Goal: Task Accomplishment & Management: Manage account settings

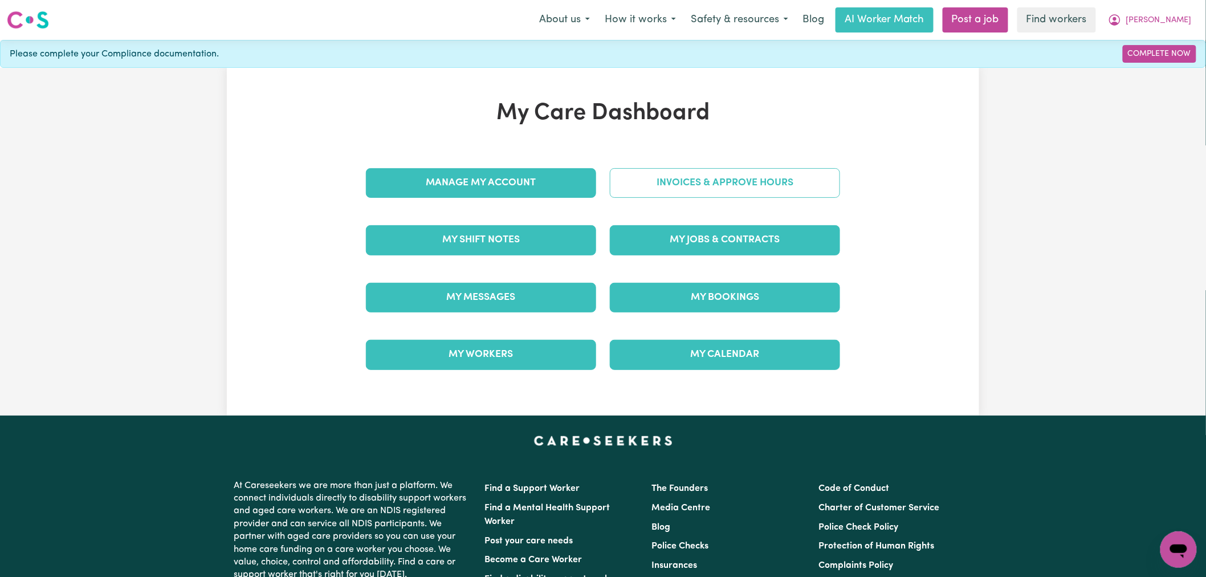
click at [658, 186] on link "Invoices & Approve Hours" at bounding box center [725, 183] width 230 height 30
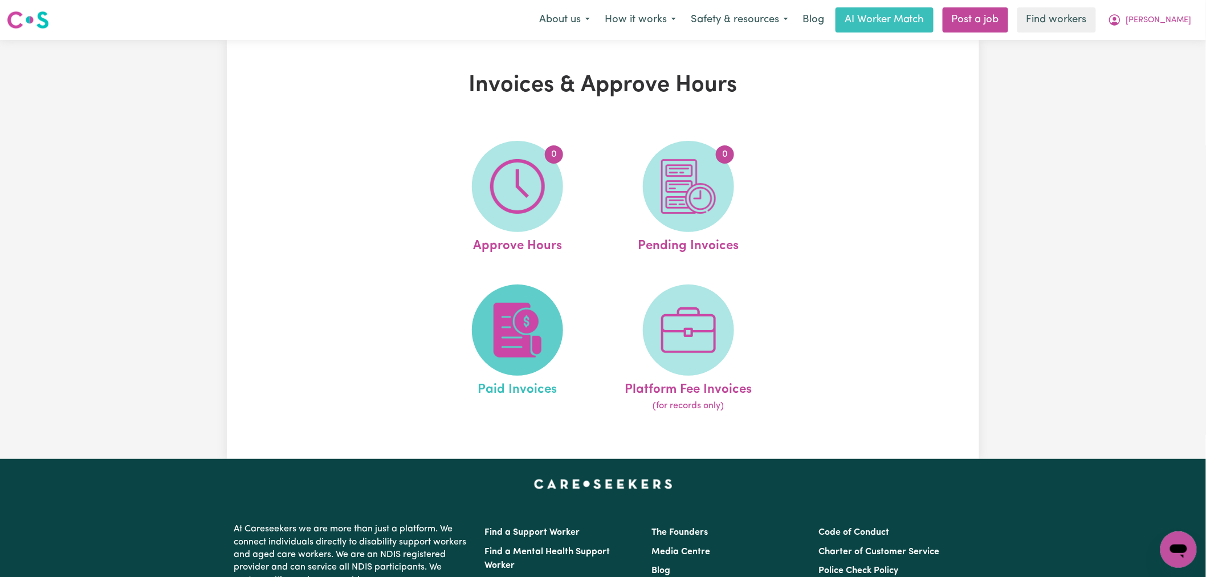
click at [524, 309] on img at bounding box center [517, 330] width 55 height 55
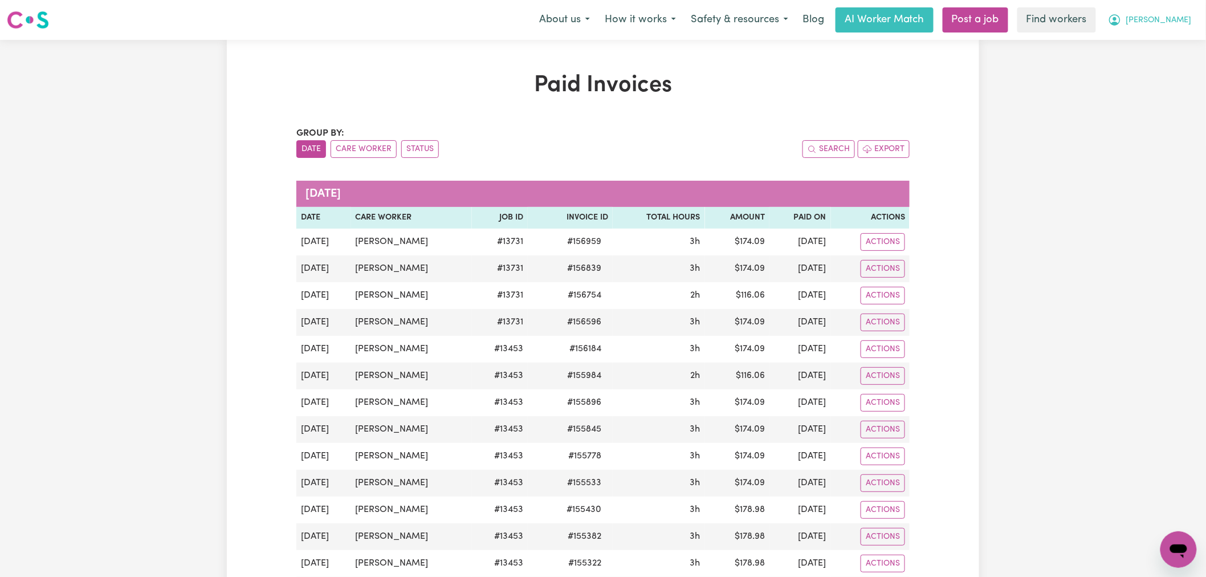
click at [1182, 19] on span "[PERSON_NAME]" at bounding box center [1159, 20] width 66 height 13
click at [1173, 43] on link "My Dashboard" at bounding box center [1154, 45] width 90 height 22
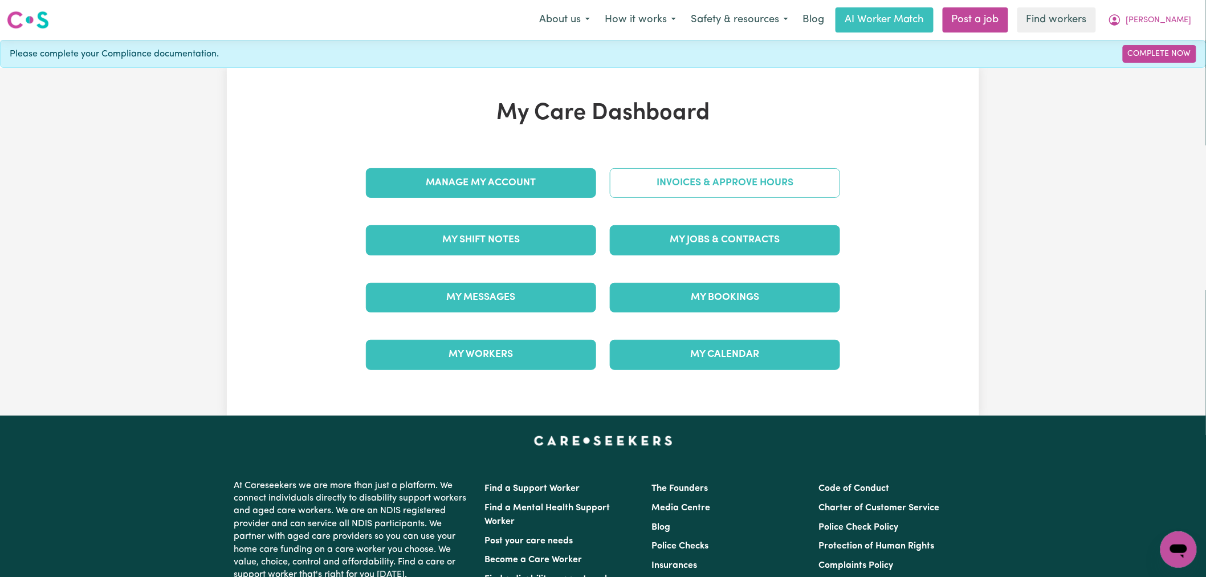
click at [767, 168] on link "Invoices & Approve Hours" at bounding box center [725, 183] width 230 height 30
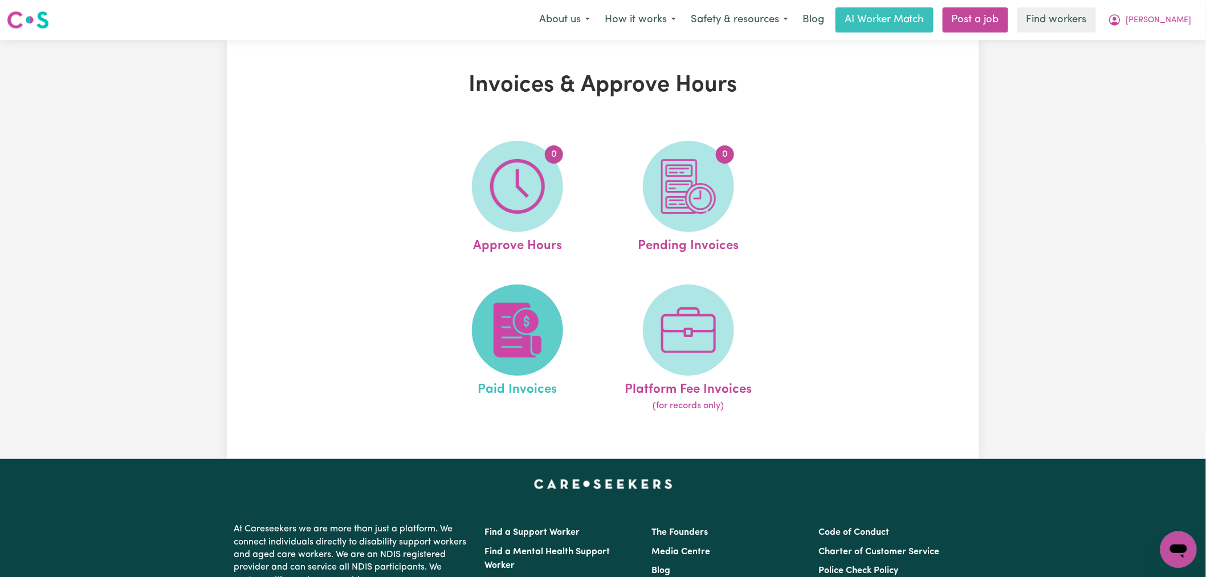
click at [527, 335] on img at bounding box center [517, 330] width 55 height 55
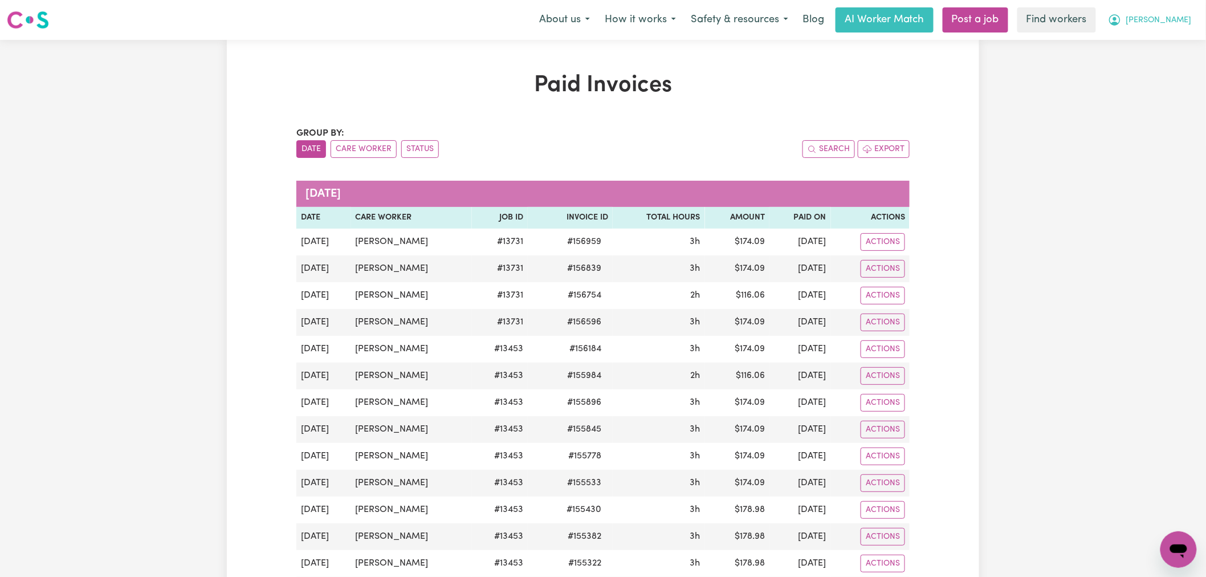
click at [1177, 13] on button "[PERSON_NAME]" at bounding box center [1150, 20] width 99 height 24
click at [1173, 42] on link "My Dashboard" at bounding box center [1154, 45] width 90 height 22
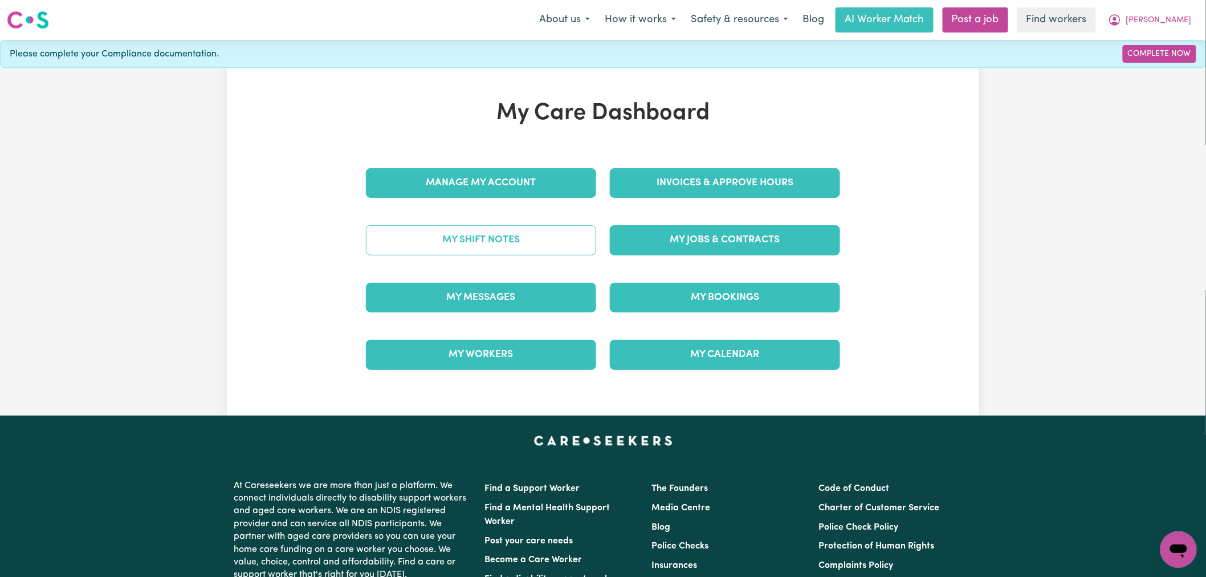
click at [534, 247] on link "My Shift Notes" at bounding box center [481, 240] width 230 height 30
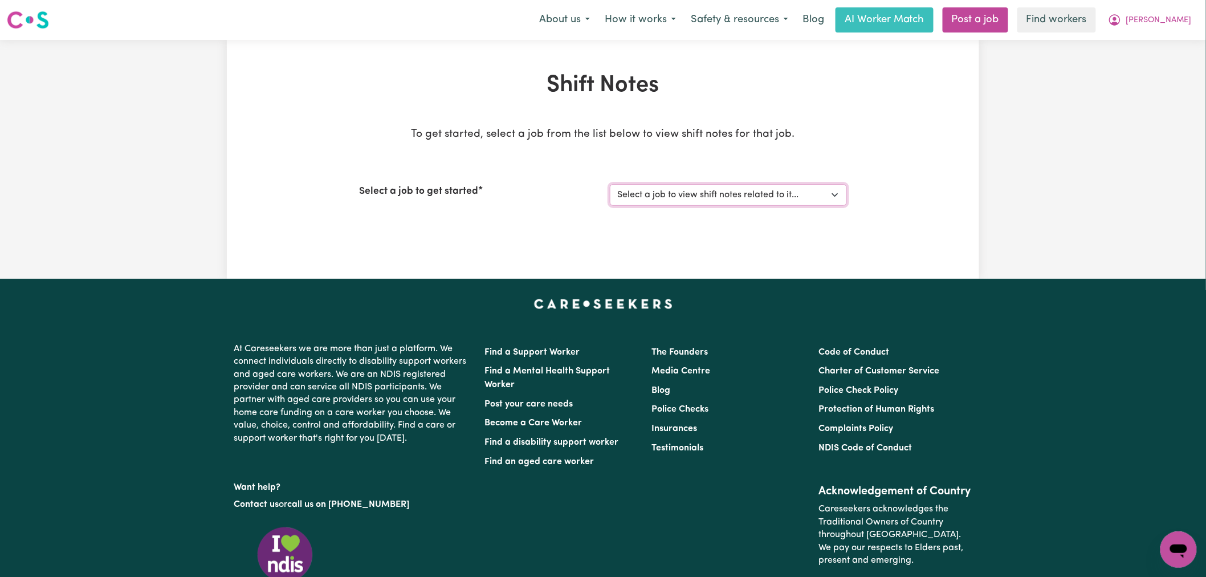
click at [722, 197] on select "Select a job to view shift notes related to it..." at bounding box center [728, 195] width 237 height 22
drag, startPoint x: 729, startPoint y: 192, endPoint x: 734, endPoint y: 195, distance: 6.4
click at [729, 192] on select "Select a job to view shift notes related to it..." at bounding box center [728, 195] width 237 height 22
click at [760, 194] on select "Select a job to view shift notes related to it..." at bounding box center [728, 195] width 237 height 22
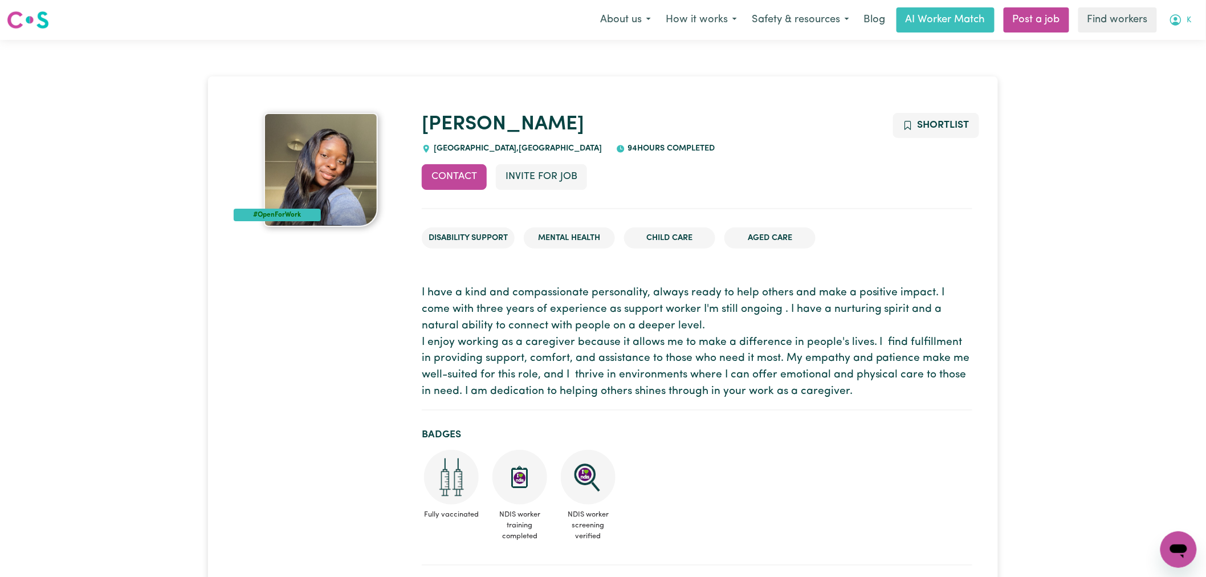
click at [1176, 26] on icon "My Account" at bounding box center [1175, 19] width 11 height 11
click at [1156, 65] on link "Logout" at bounding box center [1154, 66] width 90 height 22
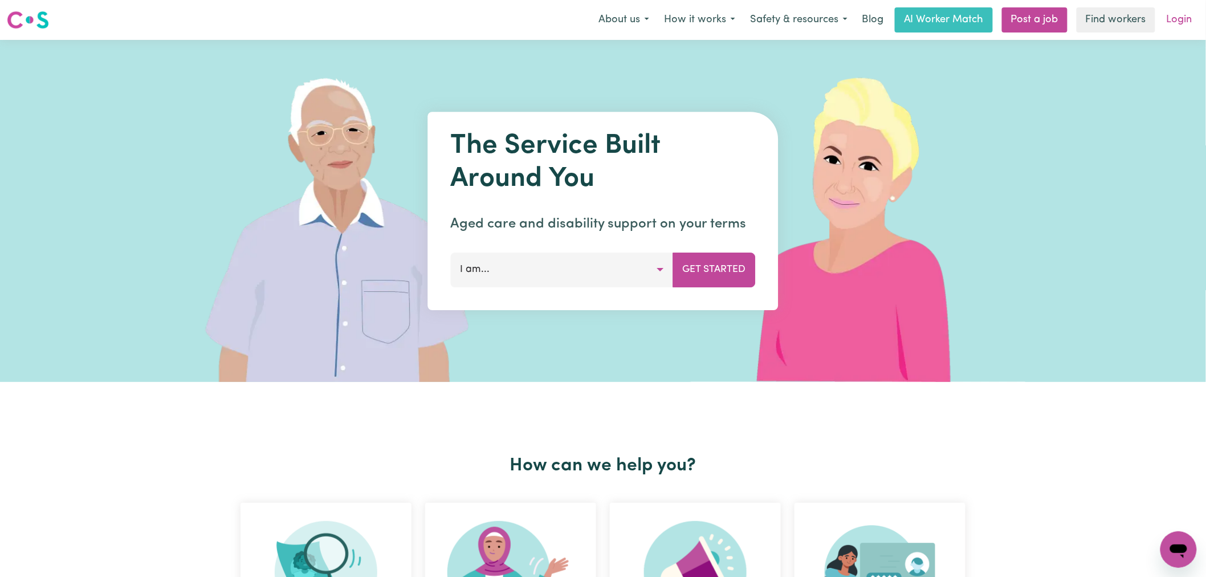
click at [1188, 16] on link "Login" at bounding box center [1179, 19] width 39 height 25
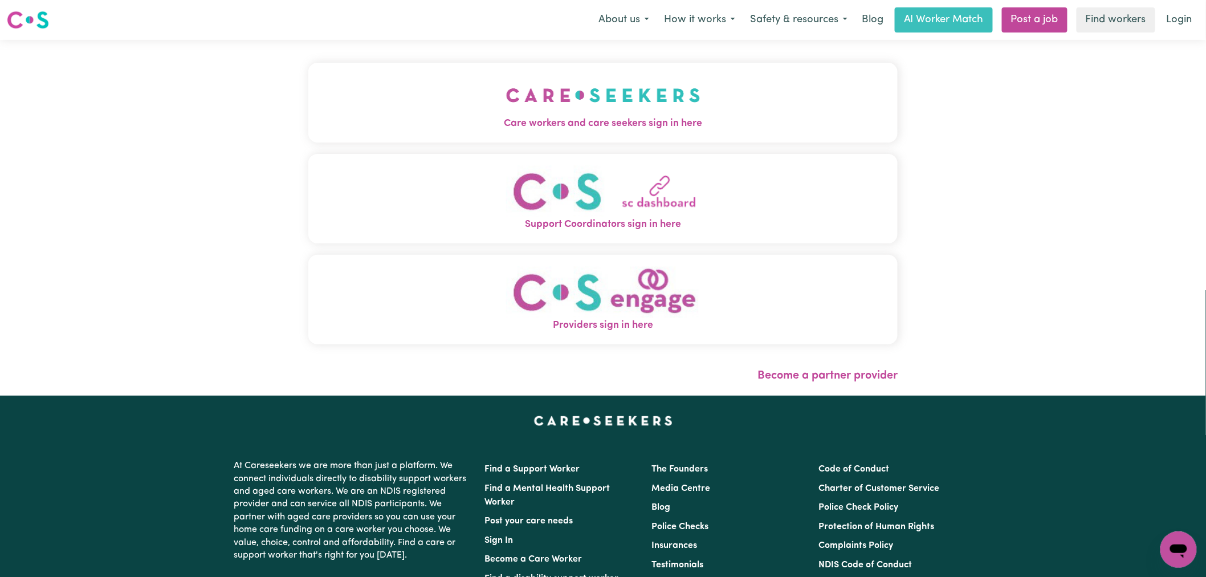
click at [335, 137] on button "Care workers and care seekers sign in here" at bounding box center [602, 103] width 589 height 80
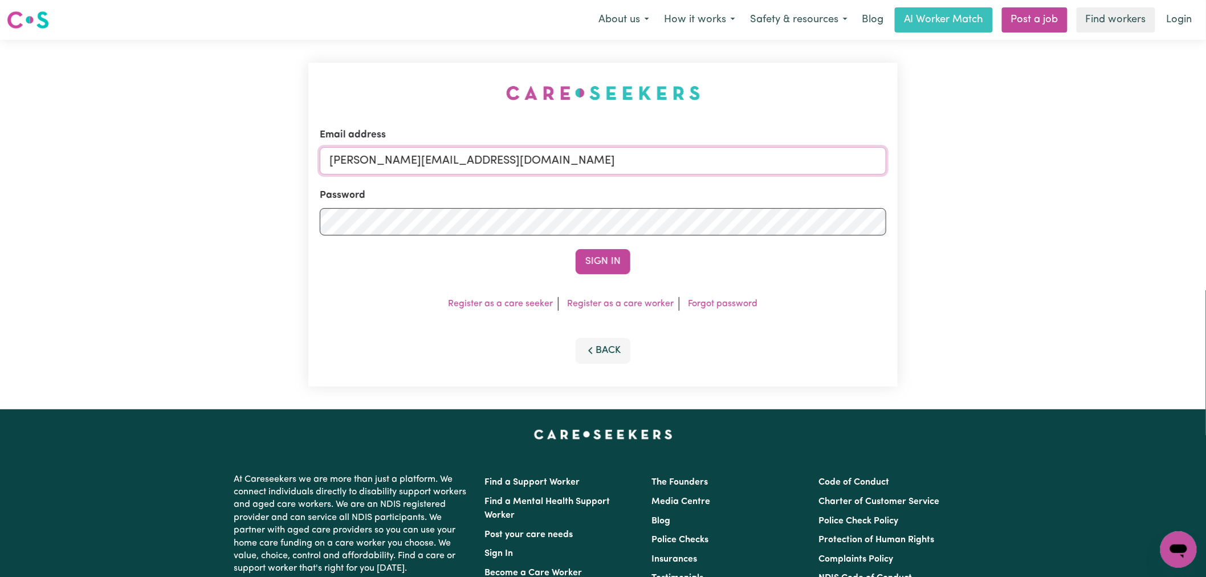
drag, startPoint x: 514, startPoint y: 162, endPoint x: 509, endPoint y: 169, distance: 8.6
click at [514, 161] on input "[PERSON_NAME][EMAIL_ADDRESS][DOMAIN_NAME]" at bounding box center [603, 160] width 567 height 27
drag, startPoint x: 589, startPoint y: 161, endPoint x: 392, endPoint y: 162, distance: 197.8
click at [389, 161] on input "[EMAIL_ADDRESS][DOMAIN_NAME]" at bounding box center [603, 160] width 567 height 27
type input "superuser~[PERSON_NAME][EMAIL_ADDRESS][PERSON_NAME][PERSON_NAME][DOMAIN_NAME]"
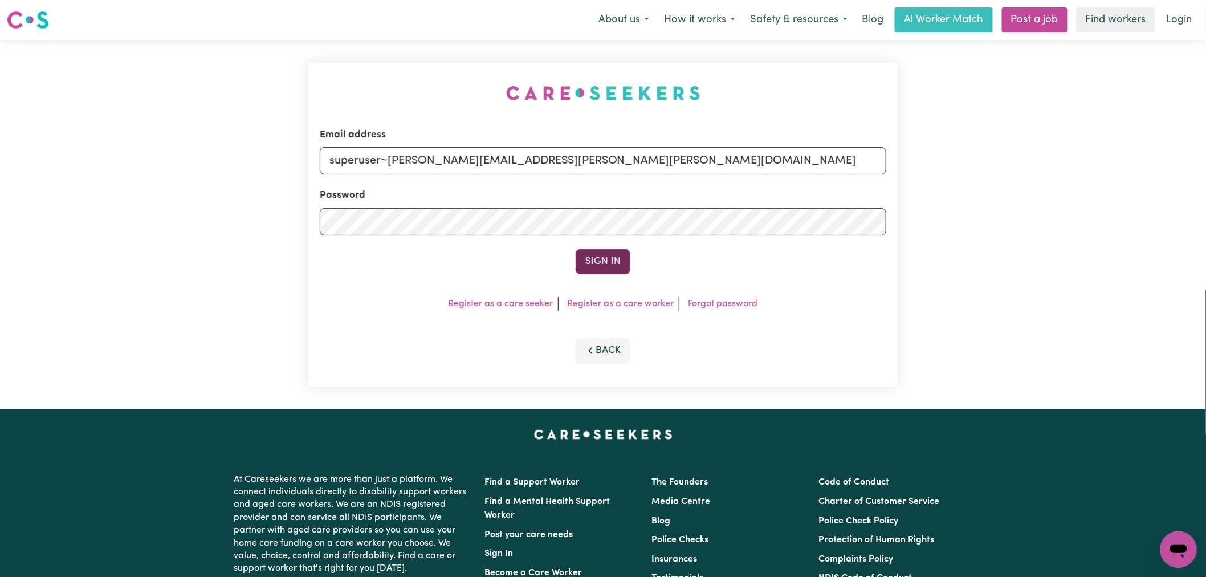
click at [609, 263] on button "Sign In" at bounding box center [603, 261] width 55 height 25
